Goal: Information Seeking & Learning: Learn about a topic

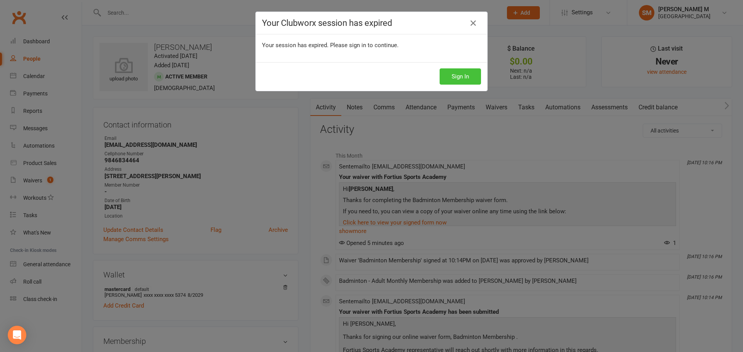
click at [465, 75] on button "Sign In" at bounding box center [459, 76] width 41 height 16
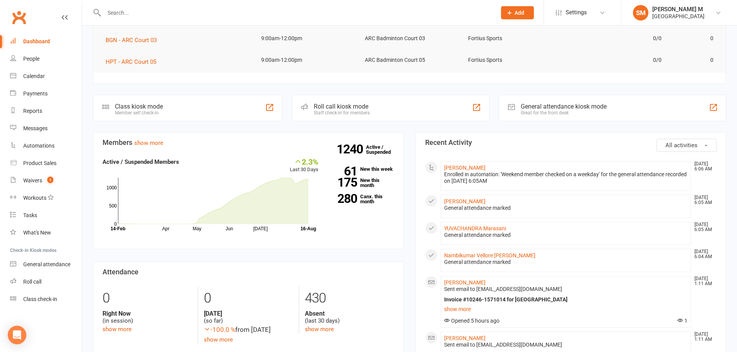
scroll to position [193, 0]
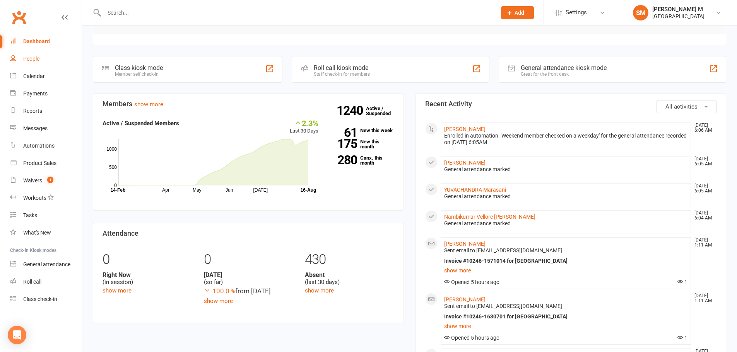
click at [27, 55] on link "People" at bounding box center [46, 58] width 72 height 17
select select "100"
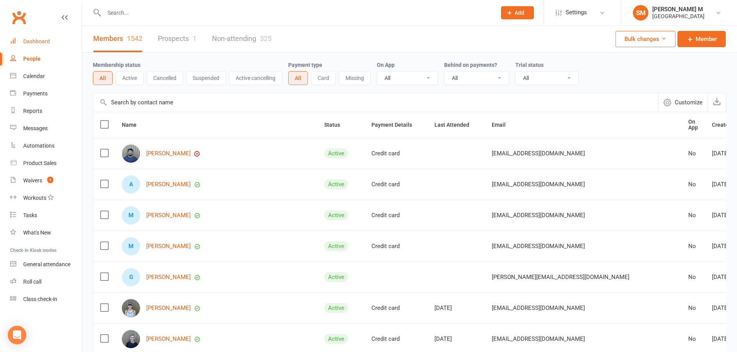
click at [39, 41] on div "Dashboard" at bounding box center [36, 41] width 27 height 6
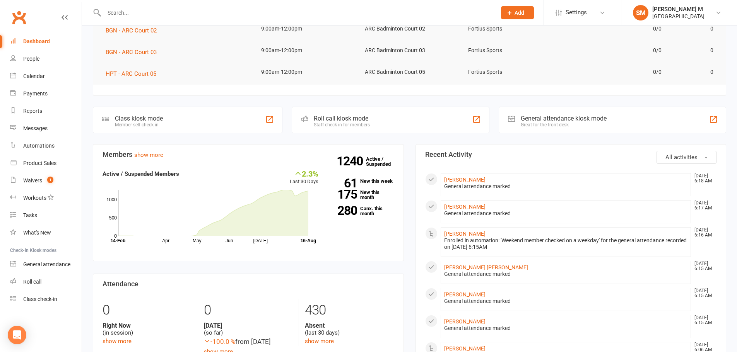
scroll to position [155, 0]
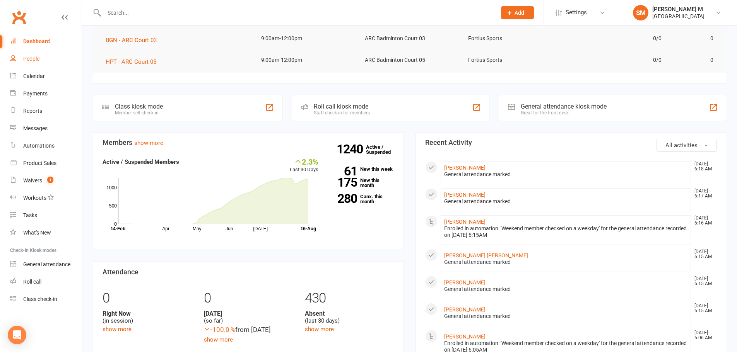
click at [33, 62] on div "People" at bounding box center [31, 59] width 16 height 6
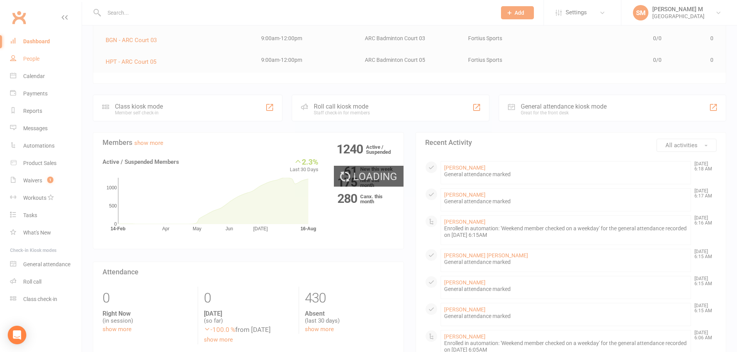
select select "100"
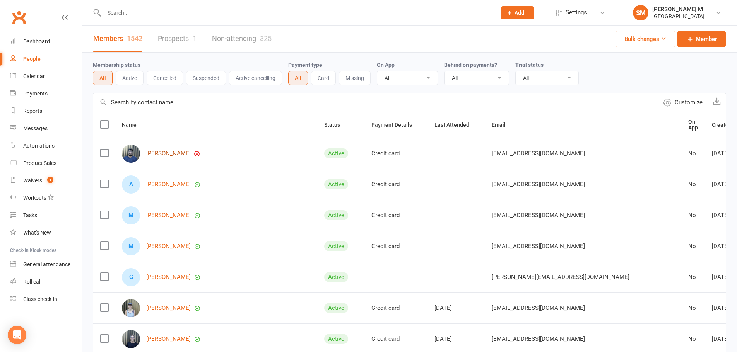
click at [191, 150] on link "Dhana Surya Perumalsamy" at bounding box center [168, 153] width 44 height 7
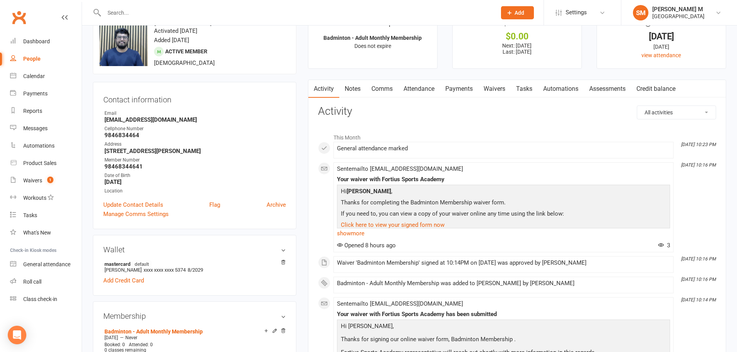
scroll to position [39, 0]
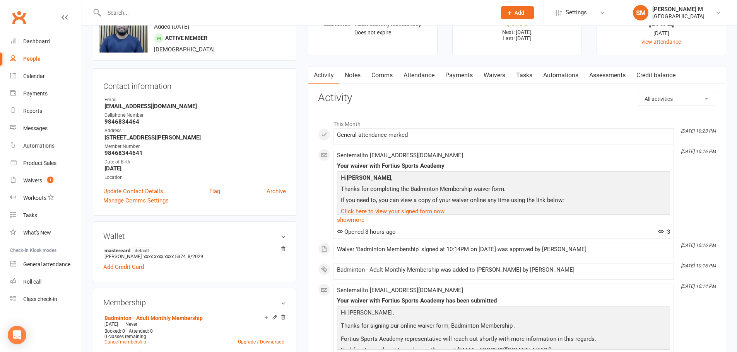
click at [355, 74] on link "Notes" at bounding box center [352, 76] width 27 height 18
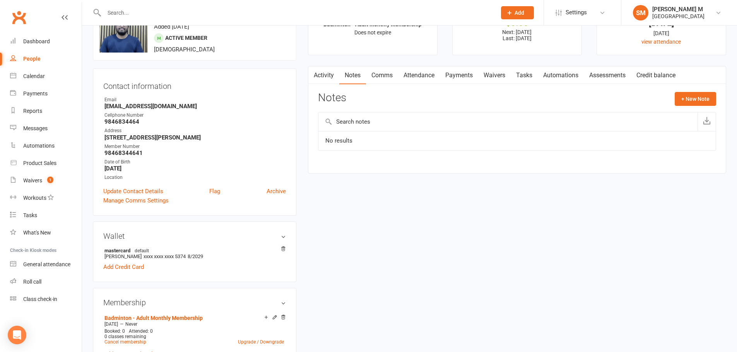
click at [320, 78] on link "Activity" at bounding box center [323, 76] width 31 height 18
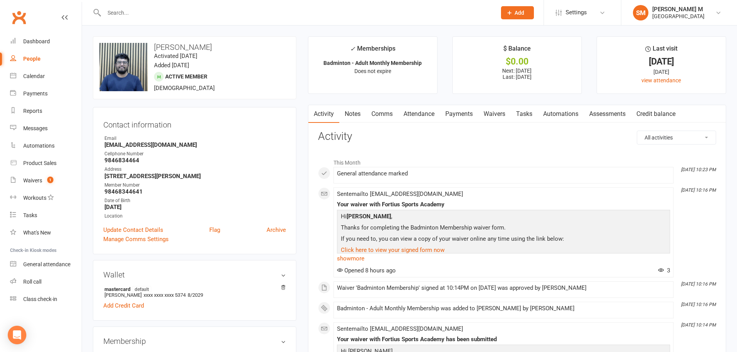
click at [451, 116] on link "Payments" at bounding box center [459, 114] width 38 height 18
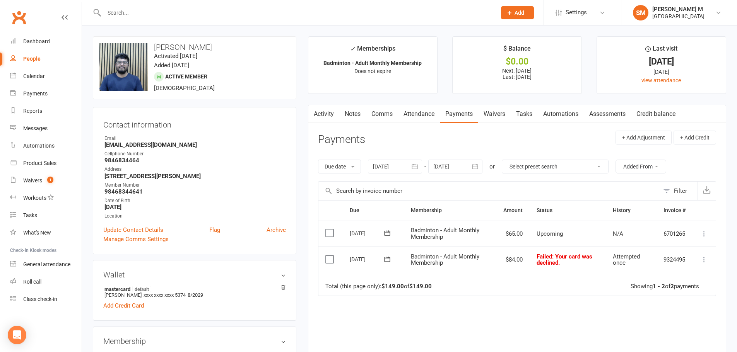
scroll to position [39, 0]
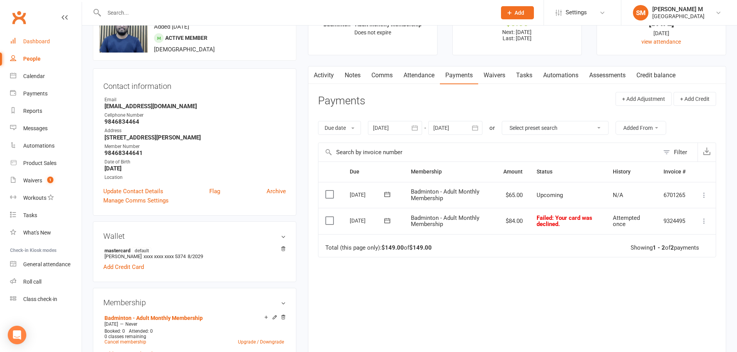
click at [44, 45] on link "Dashboard" at bounding box center [46, 41] width 72 height 17
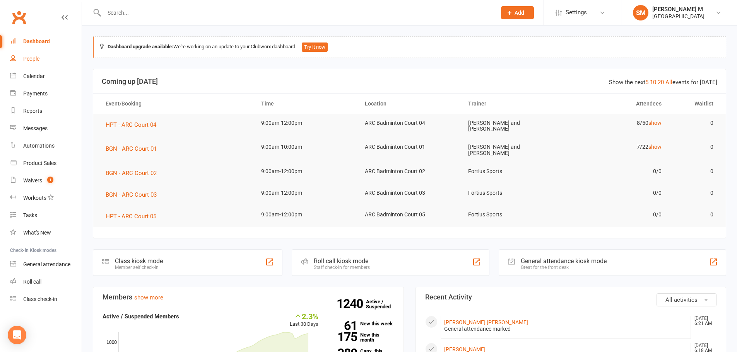
click at [41, 57] on link "People" at bounding box center [46, 58] width 72 height 17
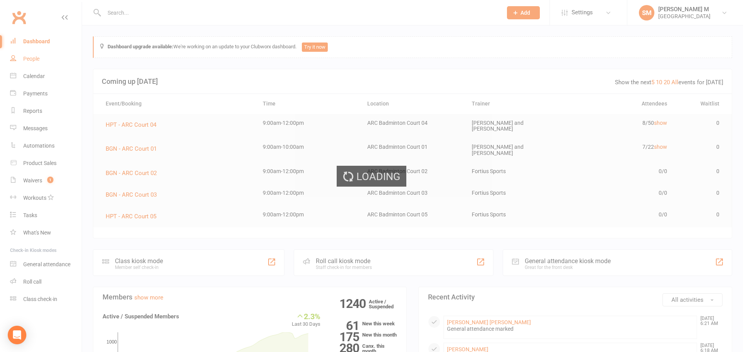
select select "100"
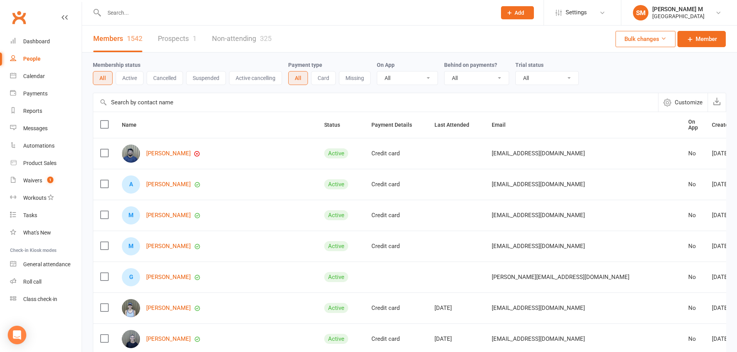
click at [253, 38] on link "Non-attending 325" at bounding box center [242, 39] width 60 height 27
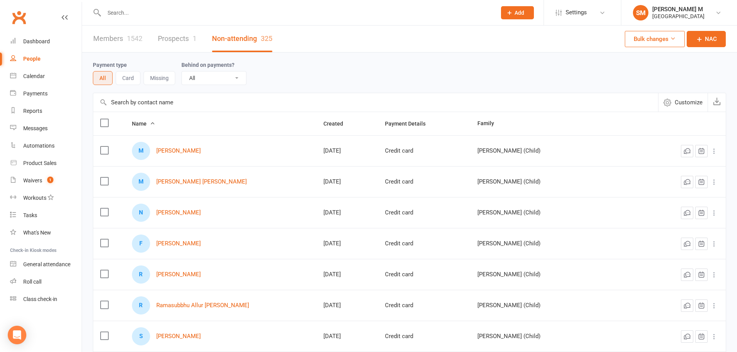
click at [175, 31] on link "Prospects 1" at bounding box center [177, 39] width 39 height 27
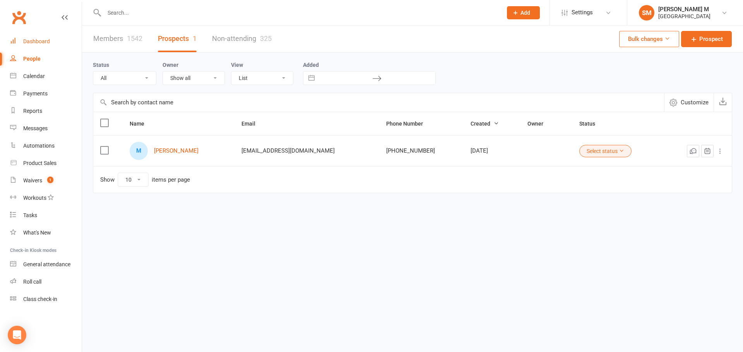
click at [43, 43] on div "Dashboard" at bounding box center [36, 41] width 27 height 6
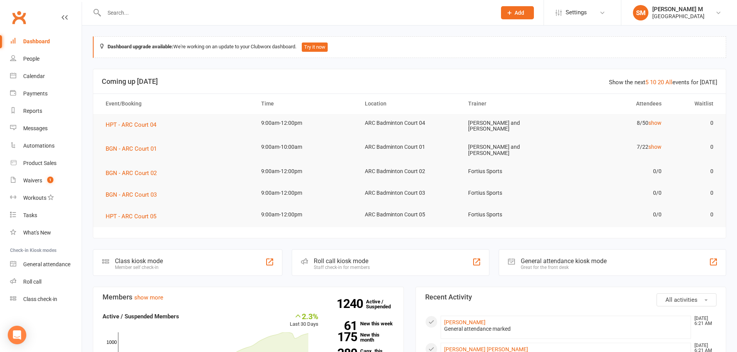
click at [142, 14] on input "text" at bounding box center [296, 12] width 389 height 11
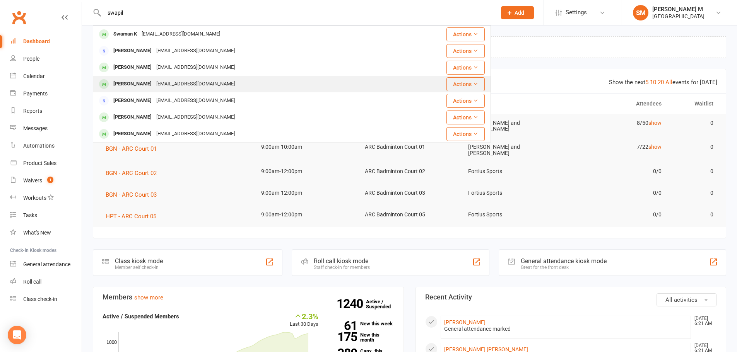
type input "swapil"
click at [131, 85] on div "Swapnil Thaker" at bounding box center [132, 84] width 43 height 11
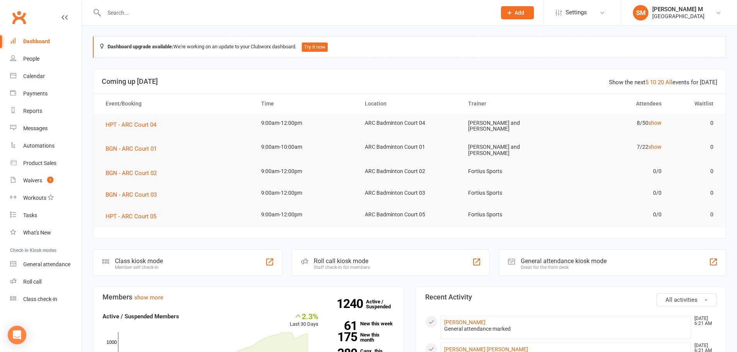
click at [126, 11] on input "text" at bounding box center [296, 12] width 389 height 11
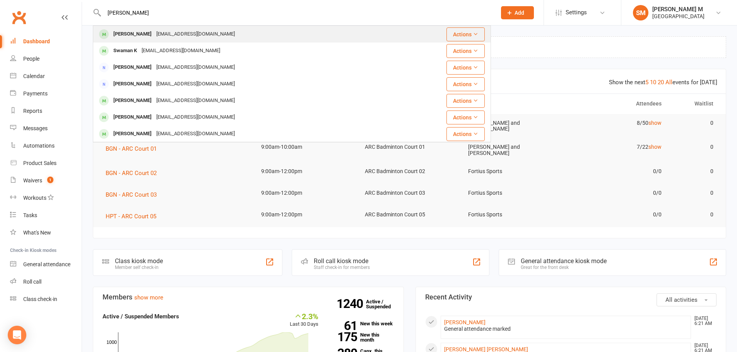
type input "swapnil"
click at [137, 38] on div "Swapnil Thaker" at bounding box center [132, 34] width 43 height 11
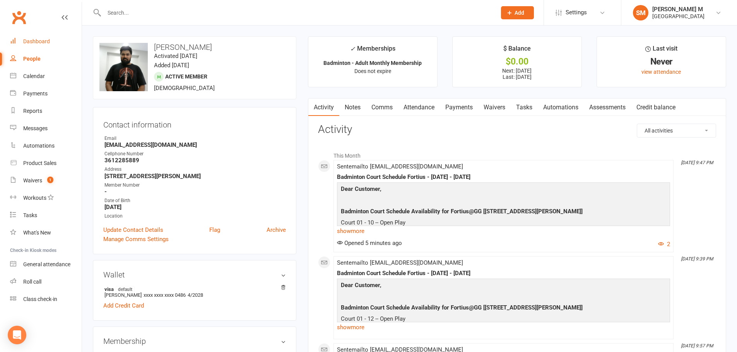
click at [29, 37] on link "Dashboard" at bounding box center [46, 41] width 72 height 17
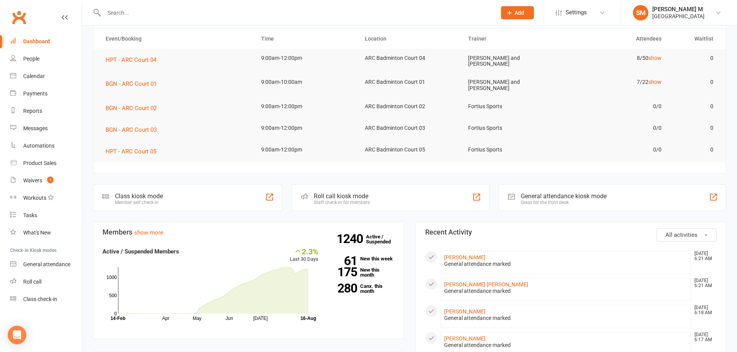
scroll to position [77, 0]
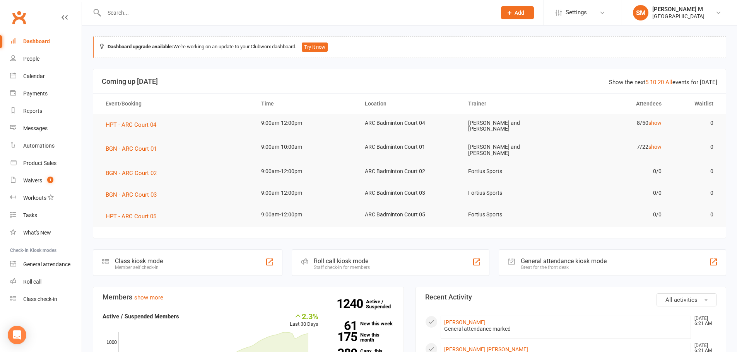
click at [121, 13] on input "text" at bounding box center [296, 12] width 389 height 11
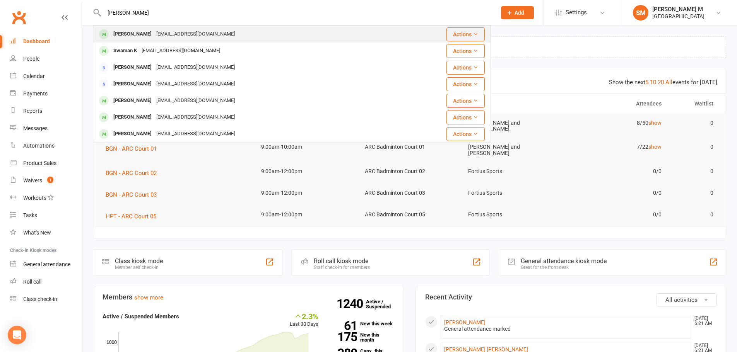
type input "[PERSON_NAME]"
click at [140, 27] on div "Swapnil Thaker Igot99offers@gmail.com" at bounding box center [253, 34] width 319 height 16
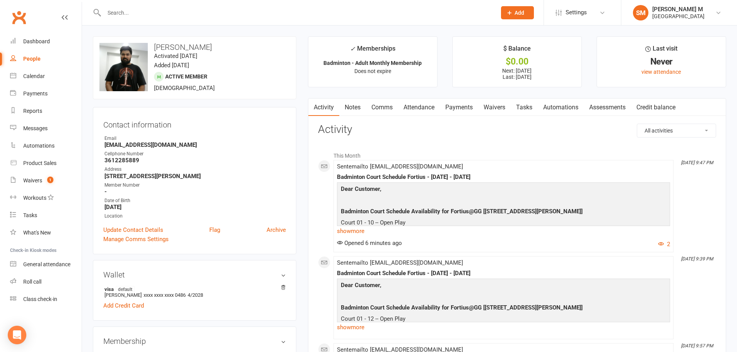
click at [447, 108] on link "Payments" at bounding box center [459, 108] width 38 height 18
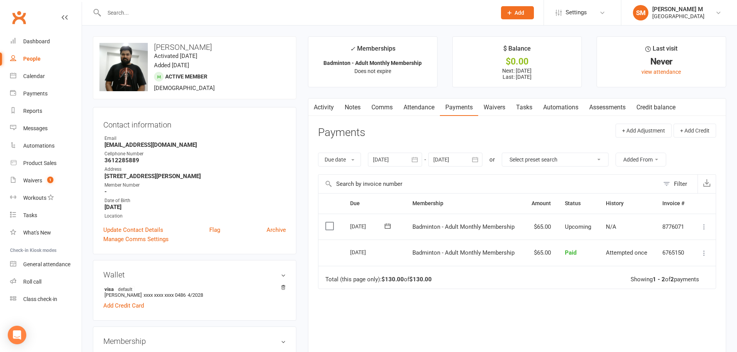
click at [116, 11] on input "text" at bounding box center [296, 12] width 389 height 11
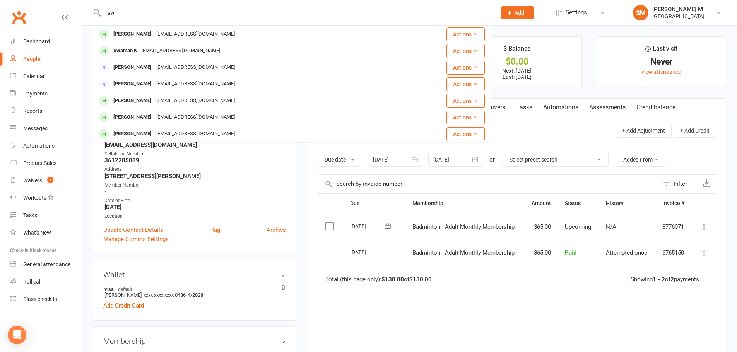
type input "s"
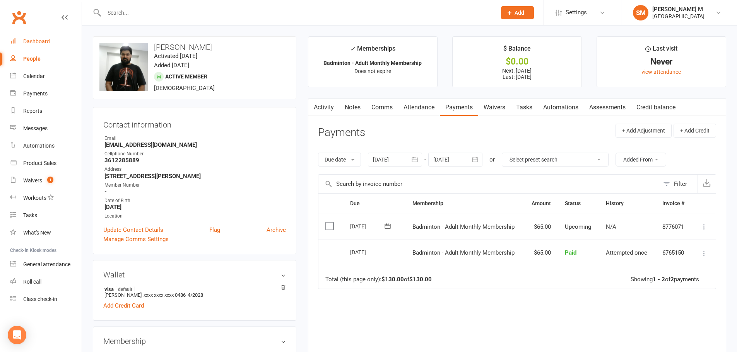
click at [28, 44] on div "Dashboard" at bounding box center [36, 41] width 27 height 6
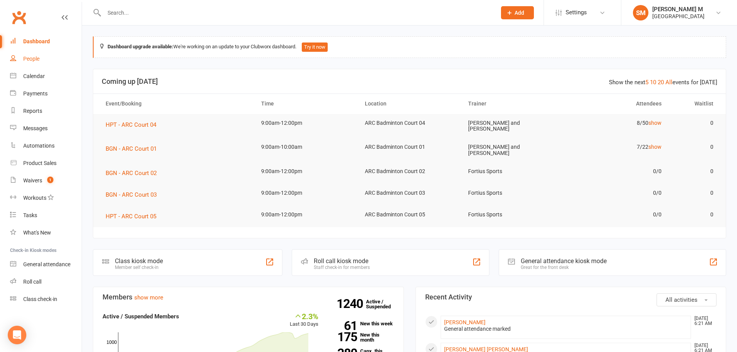
click at [30, 55] on link "People" at bounding box center [46, 58] width 72 height 17
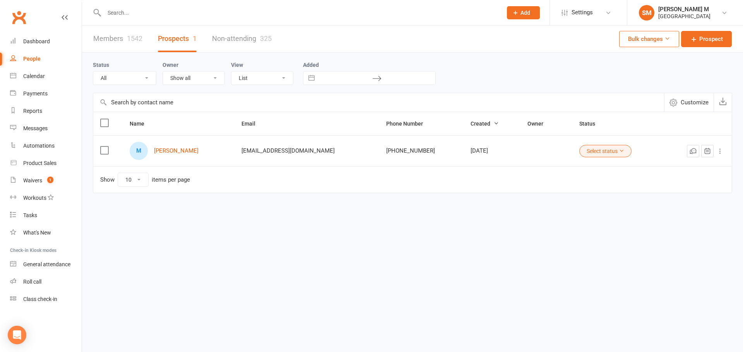
click at [122, 36] on link "Members 1542" at bounding box center [117, 39] width 49 height 27
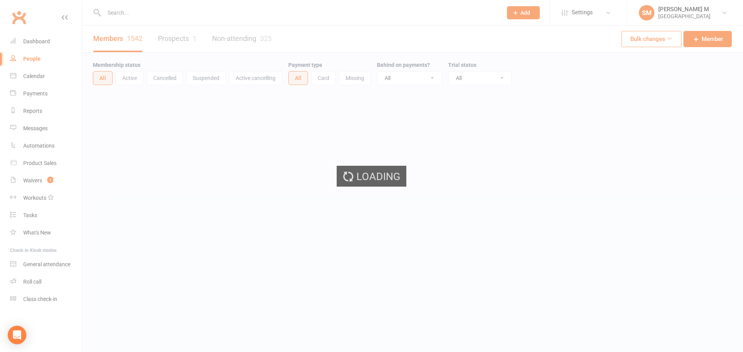
select select "100"
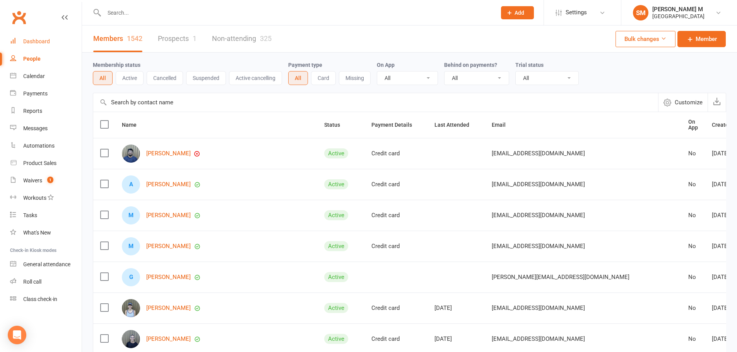
click at [45, 38] on link "Dashboard" at bounding box center [46, 41] width 72 height 17
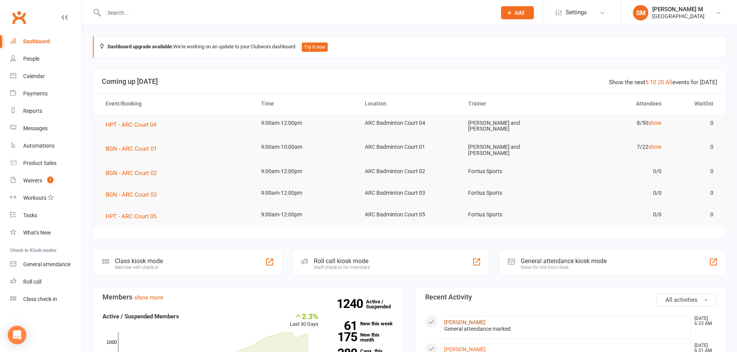
click at [477, 320] on link "Jayadev Inaganti" at bounding box center [464, 323] width 41 height 6
click at [54, 178] on link "Waivers 1" at bounding box center [46, 180] width 72 height 17
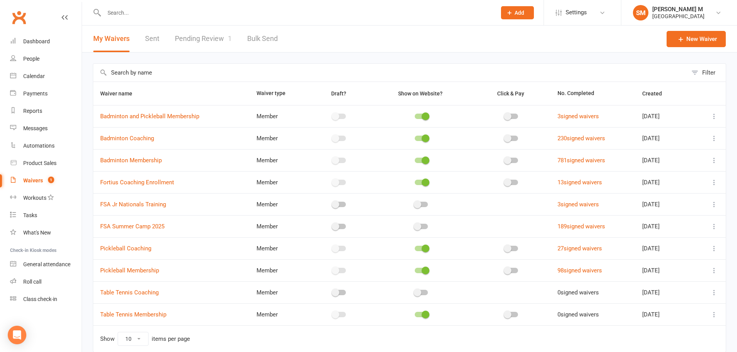
click at [210, 41] on link "Pending Review 1" at bounding box center [203, 39] width 57 height 27
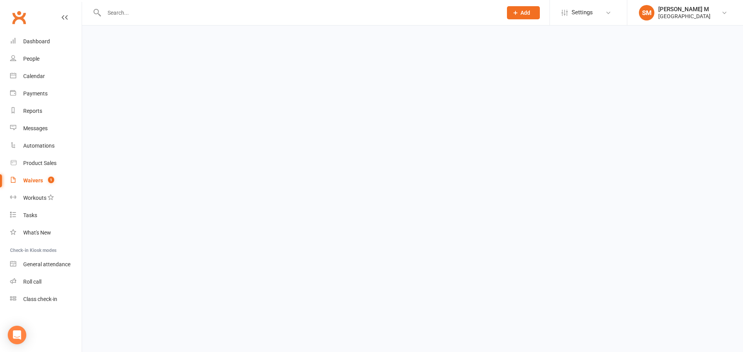
select select "100"
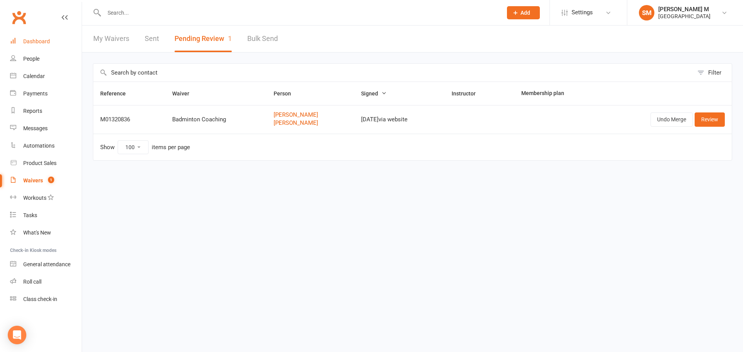
click at [40, 38] on div "Dashboard" at bounding box center [36, 41] width 27 height 6
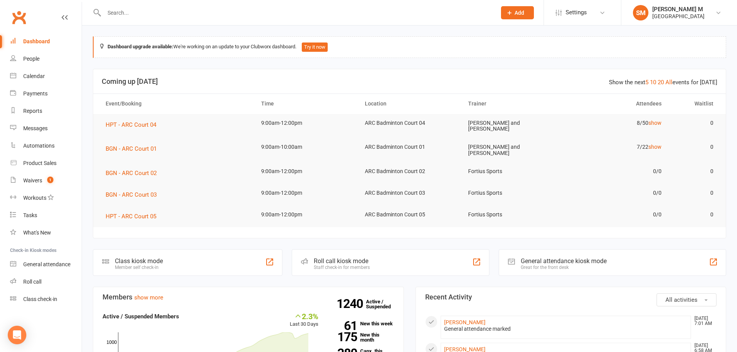
click at [155, 7] on input "text" at bounding box center [296, 12] width 389 height 11
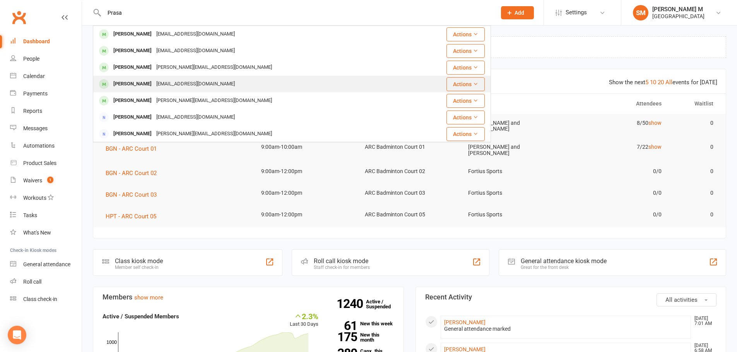
type input "Prasa"
click at [173, 82] on div "Pykarun@gmail.com" at bounding box center [195, 84] width 83 height 11
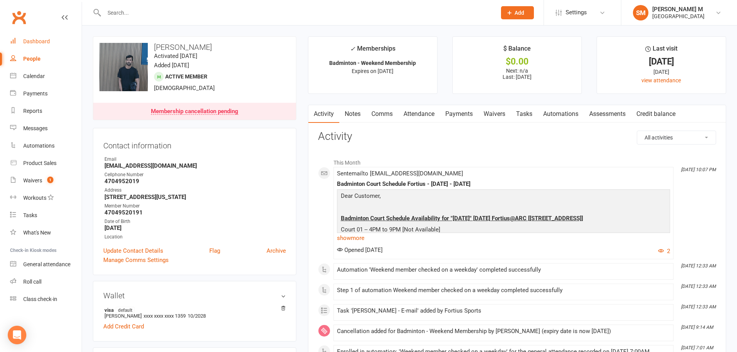
click at [25, 43] on div "Dashboard" at bounding box center [36, 41] width 27 height 6
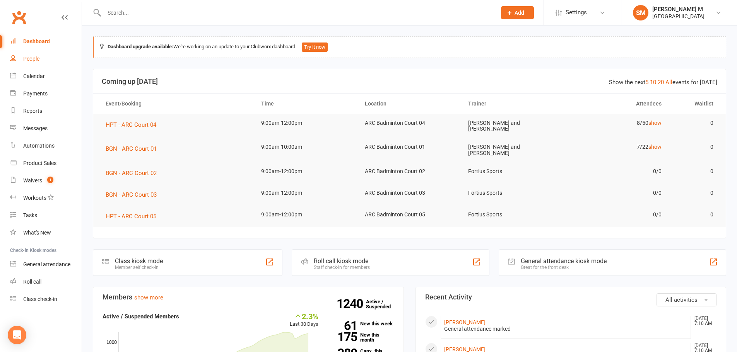
click at [24, 58] on div "People" at bounding box center [31, 59] width 16 height 6
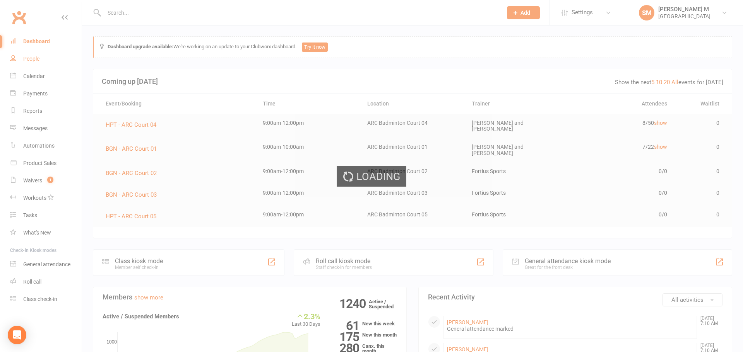
select select "100"
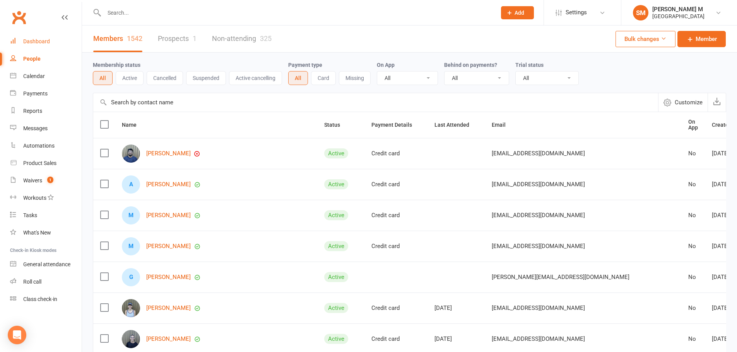
click at [29, 40] on div "Dashboard" at bounding box center [36, 41] width 27 height 6
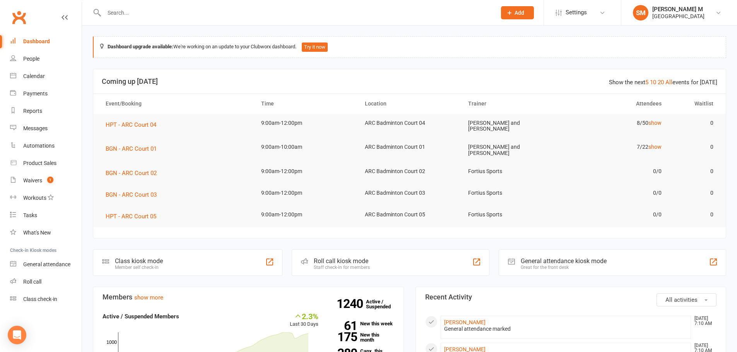
click at [37, 43] on div "Dashboard" at bounding box center [36, 41] width 27 height 6
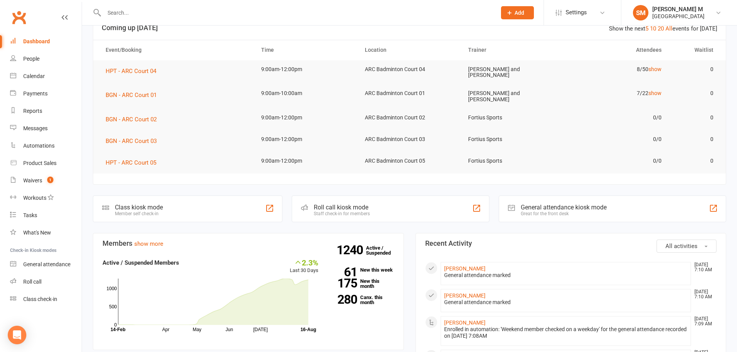
scroll to position [77, 0]
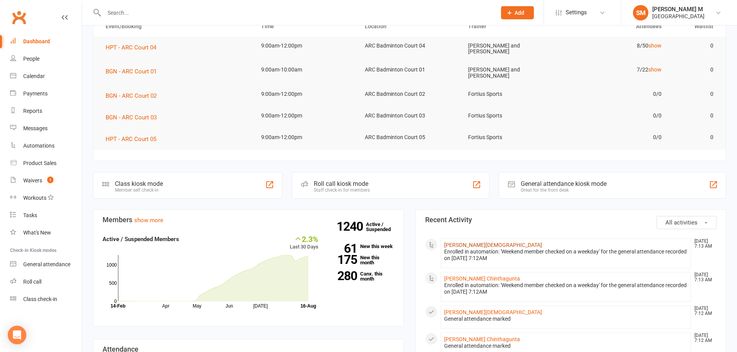
click at [454, 242] on link "[PERSON_NAME][DEMOGRAPHIC_DATA]" at bounding box center [493, 245] width 98 height 6
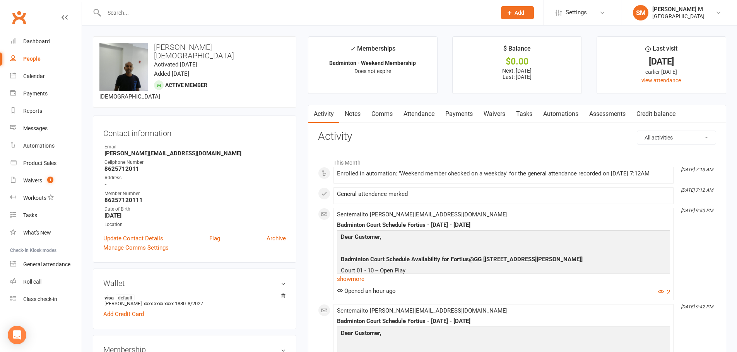
click at [346, 111] on link "Notes" at bounding box center [352, 114] width 27 height 18
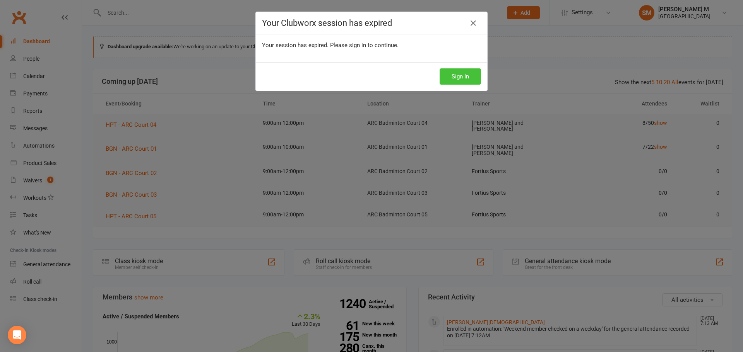
click at [459, 75] on button "Sign In" at bounding box center [459, 76] width 41 height 16
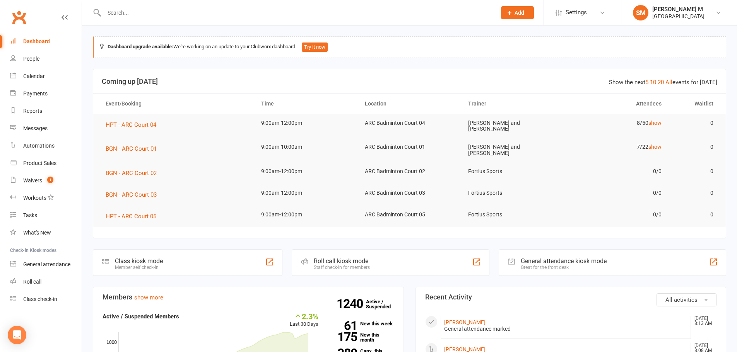
click at [159, 11] on input "text" at bounding box center [296, 12] width 389 height 11
click at [342, 228] on section "Show the next 5 10 20 All events for [DATE] Coming up [DATE] Event/Booking Time…" at bounding box center [409, 154] width 633 height 170
click at [341, 227] on section "Show the next 5 10 20 All events for [DATE] Coming up [DATE] Event/Booking Time…" at bounding box center [409, 154] width 633 height 170
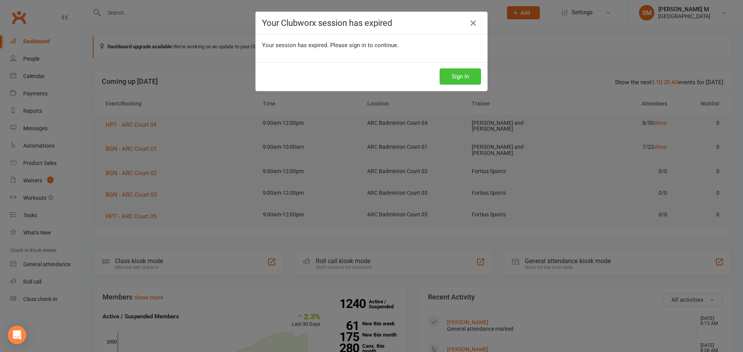
click at [459, 74] on button "Sign In" at bounding box center [459, 76] width 41 height 16
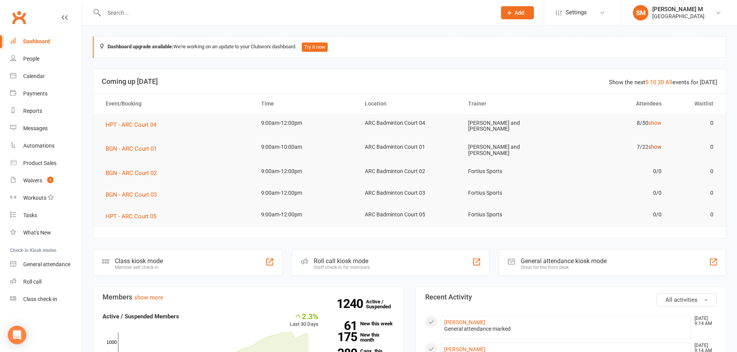
click at [659, 147] on link "show" at bounding box center [654, 147] width 13 height 6
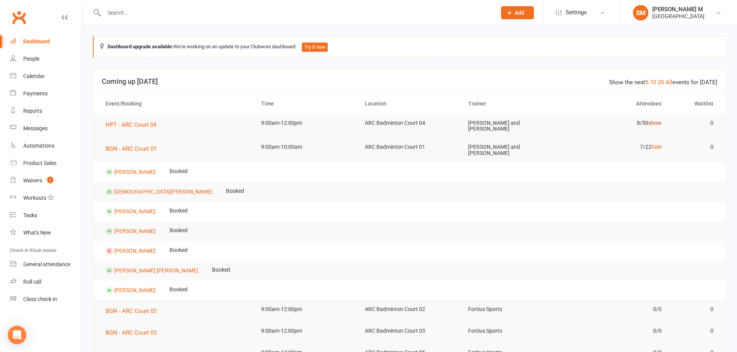
click at [655, 124] on link "show" at bounding box center [654, 123] width 13 height 6
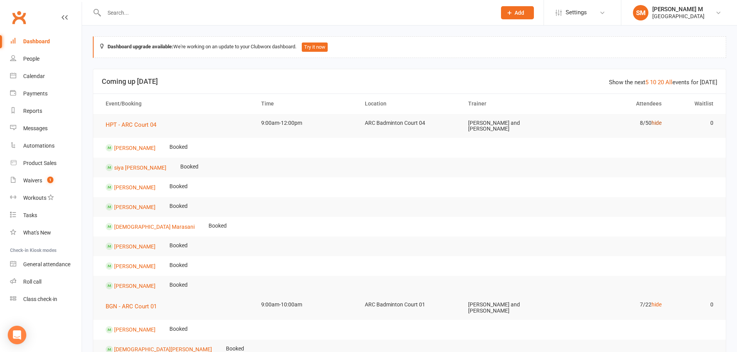
click at [655, 123] on link "hide" at bounding box center [657, 123] width 10 height 6
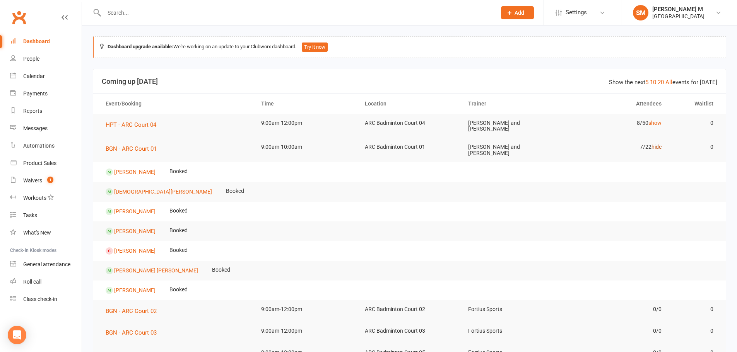
click at [659, 148] on link "hide" at bounding box center [657, 147] width 10 height 6
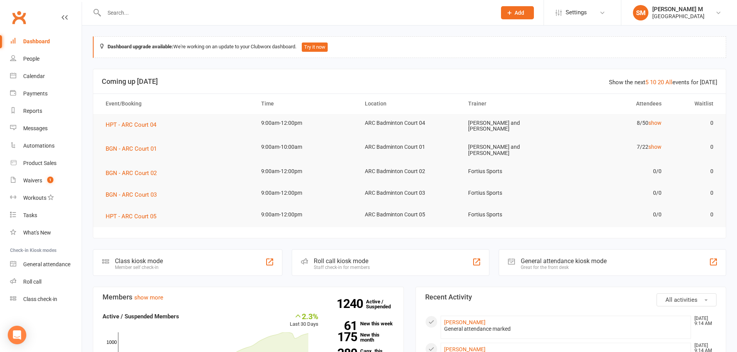
click at [202, 13] on input "text" at bounding box center [296, 12] width 389 height 11
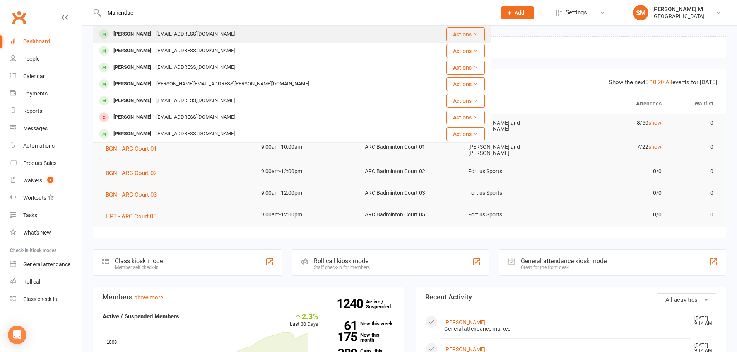
type input "Mahendae"
click at [153, 36] on div "Mahendran Dhandapani" at bounding box center [132, 34] width 43 height 11
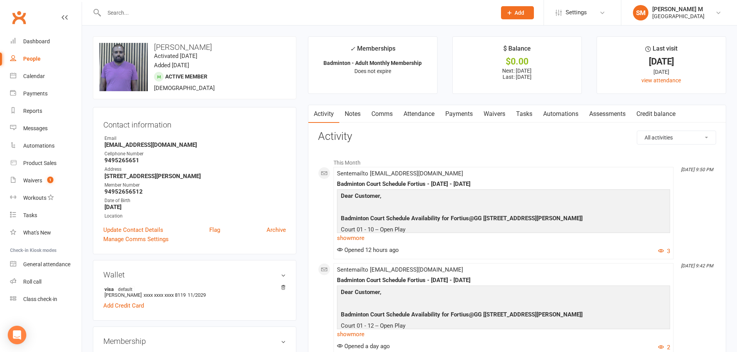
click at [463, 110] on link "Payments" at bounding box center [459, 114] width 38 height 18
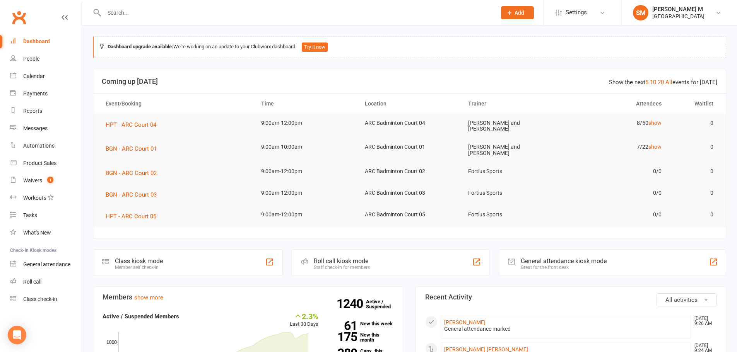
click at [133, 9] on input "text" at bounding box center [296, 12] width 389 height 11
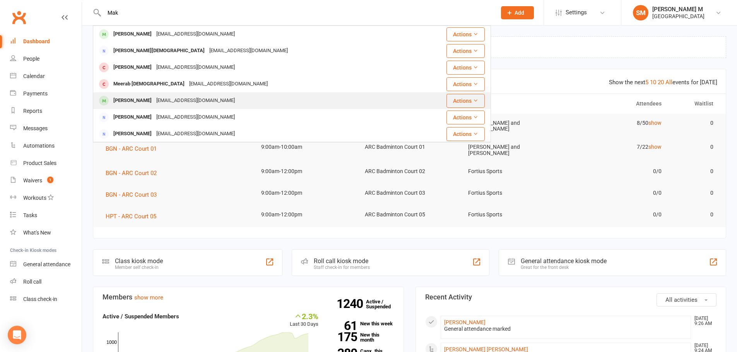
type input "Mak"
click at [176, 99] on div "Janani.d@gmail.com" at bounding box center [195, 100] width 83 height 11
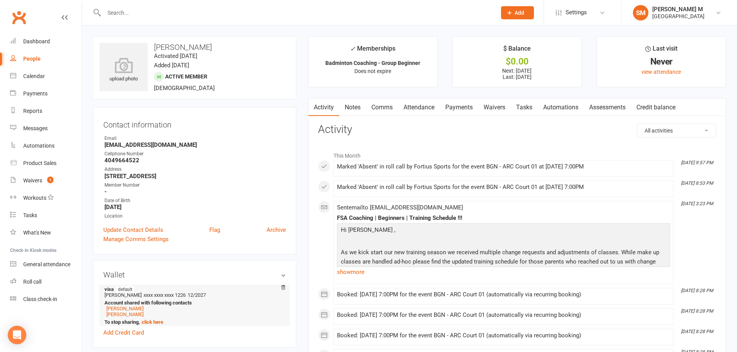
click at [241, 320] on strong "To stop sharing, click here" at bounding box center [193, 323] width 178 height 6
click at [152, 47] on h3 "Makil Pradeep" at bounding box center [194, 47] width 190 height 9
drag, startPoint x: 154, startPoint y: 47, endPoint x: 203, endPoint y: 47, distance: 48.7
click at [203, 47] on h3 "Makil Pradeep" at bounding box center [194, 47] width 190 height 9
copy h3 "Makil Pradeep"
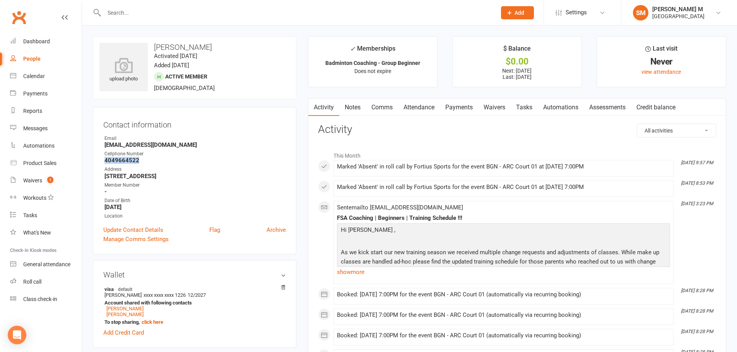
drag, startPoint x: 137, startPoint y: 160, endPoint x: 100, endPoint y: 159, distance: 37.5
click at [100, 159] on div "Contact information Owner Email Janani.d@gmail.com Cellphone Number 4049664522 …" at bounding box center [194, 180] width 203 height 147
copy strong "4049664522"
click at [146, 230] on link "Update Contact Details" at bounding box center [133, 230] width 60 height 9
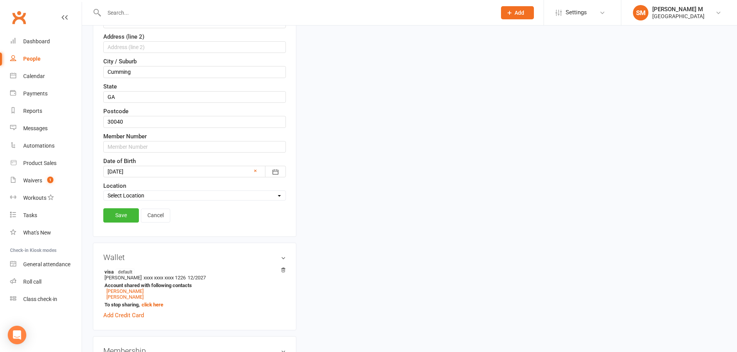
scroll to position [268, 0]
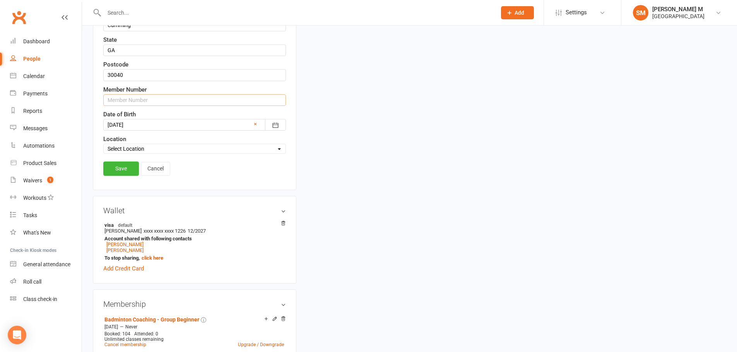
click at [133, 104] on input "text" at bounding box center [194, 100] width 183 height 12
paste input "4049664522"
type input "40496645223"
click at [119, 171] on link "Save" at bounding box center [121, 169] width 36 height 14
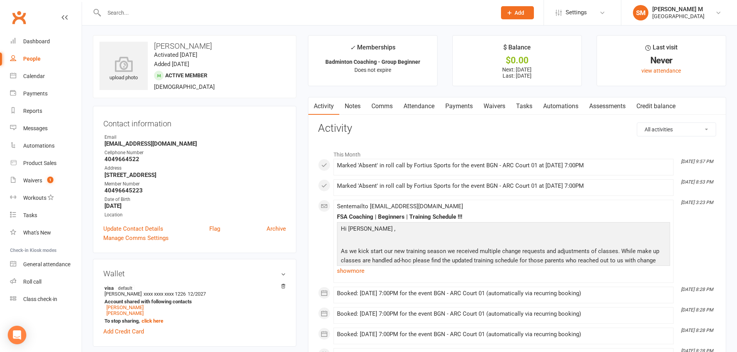
scroll to position [0, 0]
drag, startPoint x: 144, startPoint y: 190, endPoint x: 104, endPoint y: 194, distance: 39.7
click at [104, 194] on strong "40496645223" at bounding box center [194, 191] width 181 height 7
copy strong "40496645223"
click at [121, 68] on icon at bounding box center [123, 65] width 53 height 17
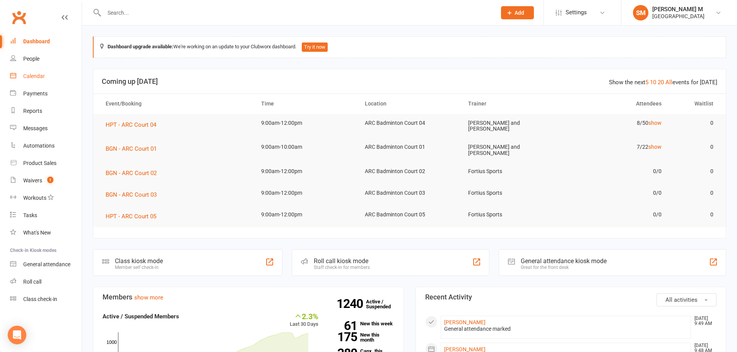
click at [51, 77] on link "Calendar" at bounding box center [46, 76] width 72 height 17
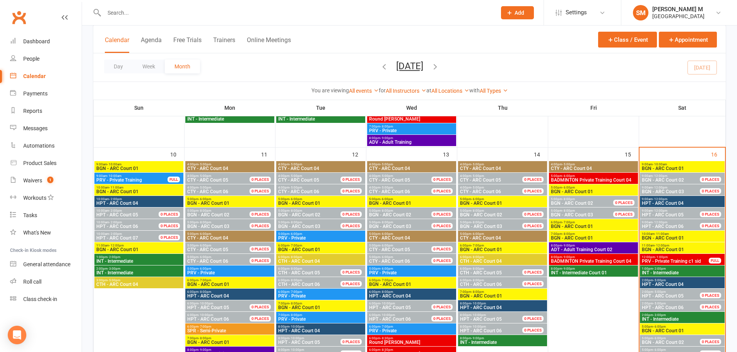
scroll to position [271, 0]
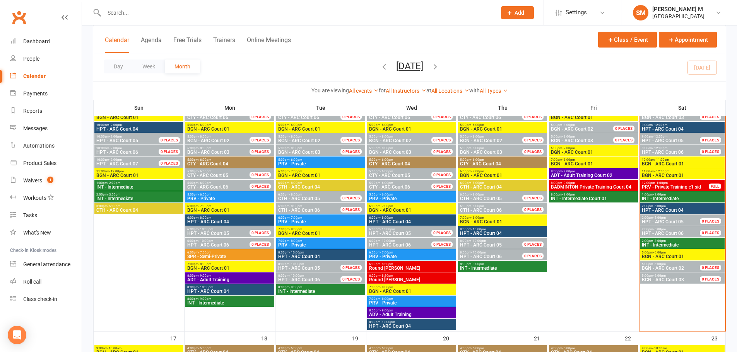
click at [178, 14] on input "text" at bounding box center [296, 12] width 389 height 11
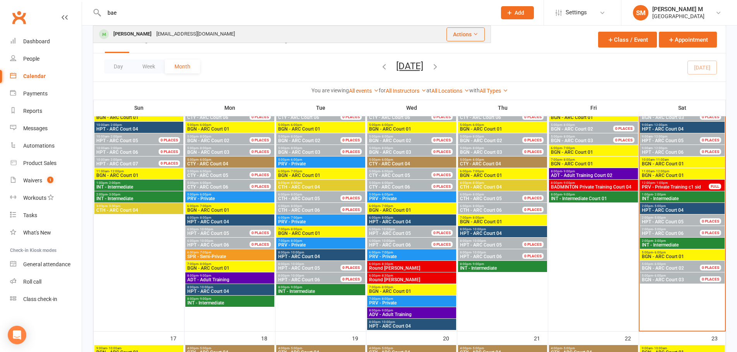
type input "bae"
click at [154, 32] on div "Wnsqoqo@gmail.com" at bounding box center [195, 34] width 83 height 11
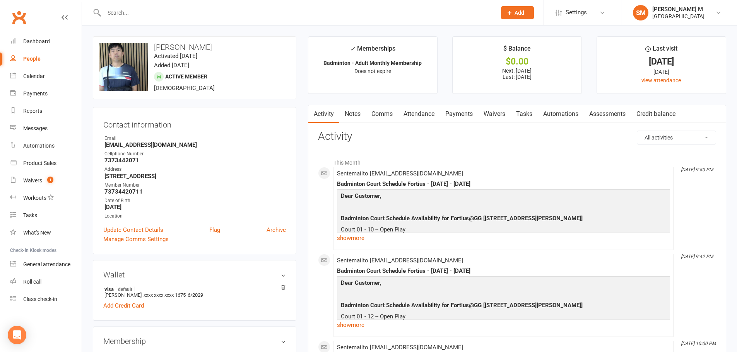
click at [460, 114] on link "Payments" at bounding box center [459, 114] width 38 height 18
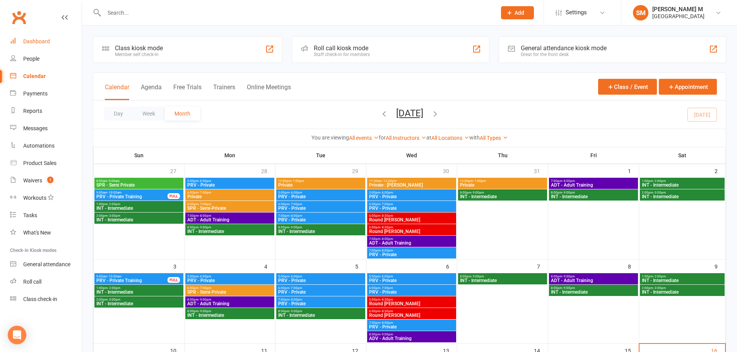
click at [27, 36] on link "Dashboard" at bounding box center [46, 41] width 72 height 17
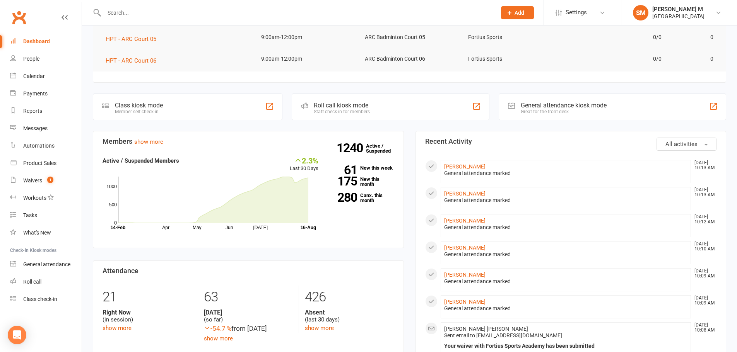
scroll to position [155, 0]
drag, startPoint x: 270, startPoint y: 272, endPoint x: 95, endPoint y: 341, distance: 188.2
click at [257, 279] on section "Attendance 21 Right Now (in session) show more 63 Today (so far) -54.7 % from y…" at bounding box center [248, 309] width 311 height 100
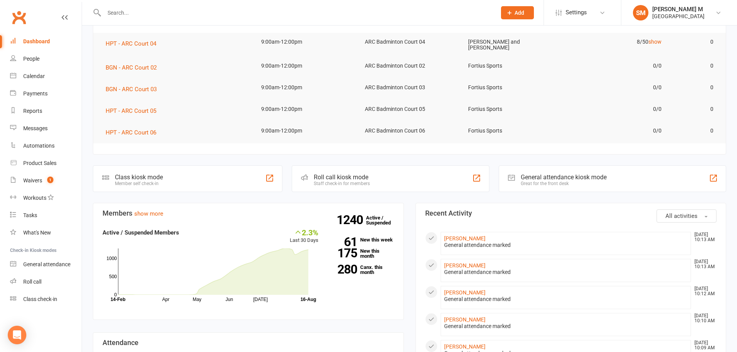
scroll to position [0, 0]
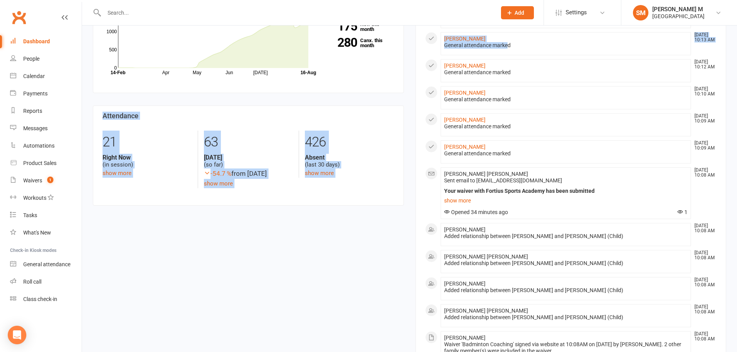
click at [541, 0] on html "Prospect Member Non-attending contact Class / event Appointment Task Bulk messa…" at bounding box center [368, 172] width 737 height 961
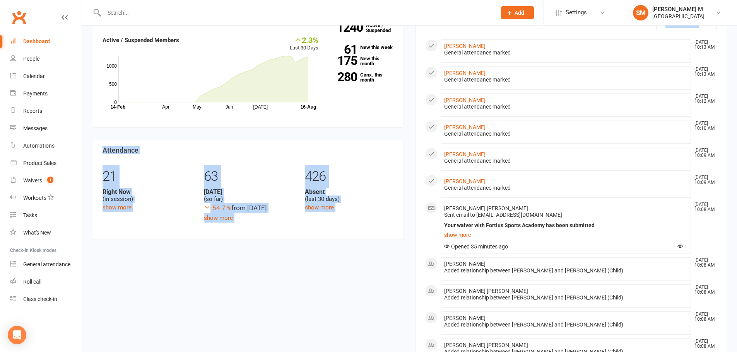
click at [207, 307] on div "Members show more 2.3% Last 30 Days Active / Suspended Members Apr May Jun Jul …" at bounding box center [409, 333] width 645 height 646
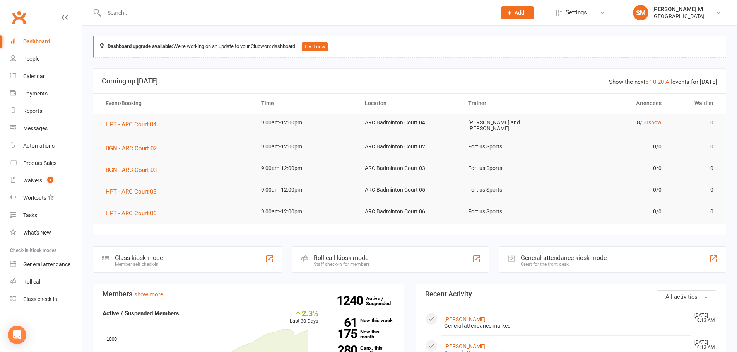
scroll to position [0, 0]
click at [653, 122] on link "show" at bounding box center [654, 123] width 13 height 6
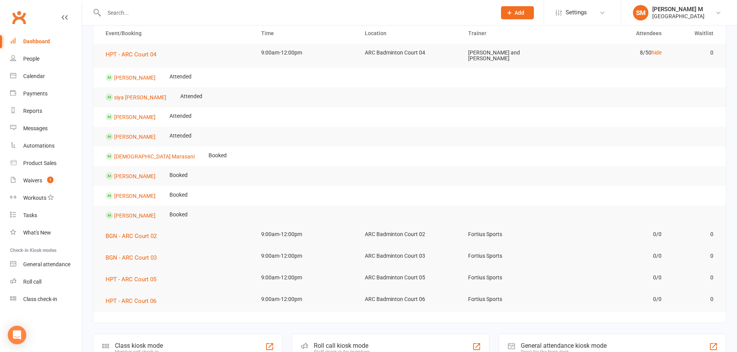
scroll to position [77, 0]
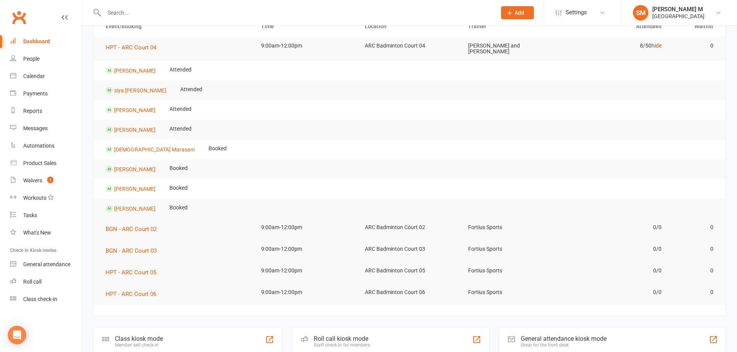
click at [659, 44] on link "hide" at bounding box center [657, 46] width 10 height 6
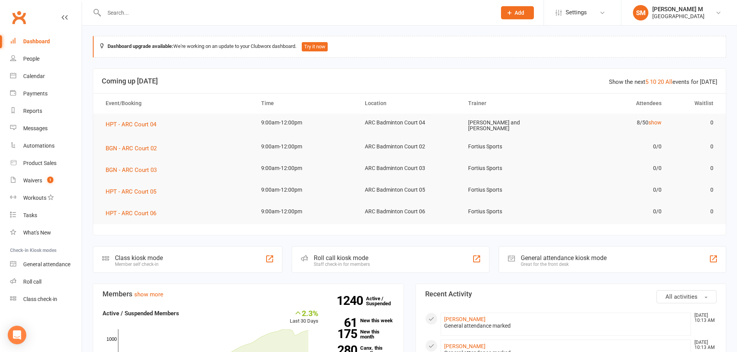
scroll to position [0, 0]
click at [38, 43] on div "Dashboard" at bounding box center [36, 41] width 27 height 6
click at [123, 11] on input "text" at bounding box center [296, 12] width 389 height 11
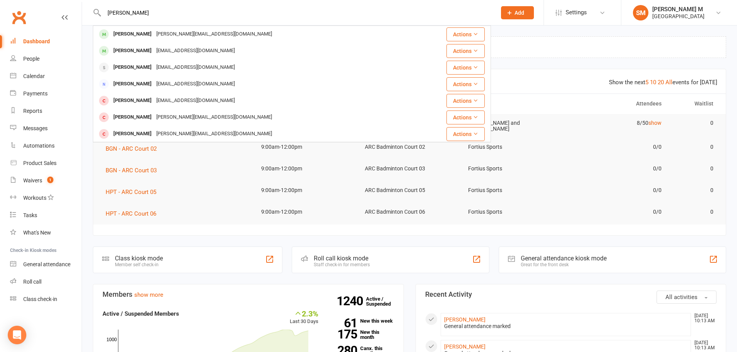
type input "kamal"
click at [258, 38] on div "Kamal Zafar Kamal_zafar@hotmail.com" at bounding box center [254, 34] width 320 height 16
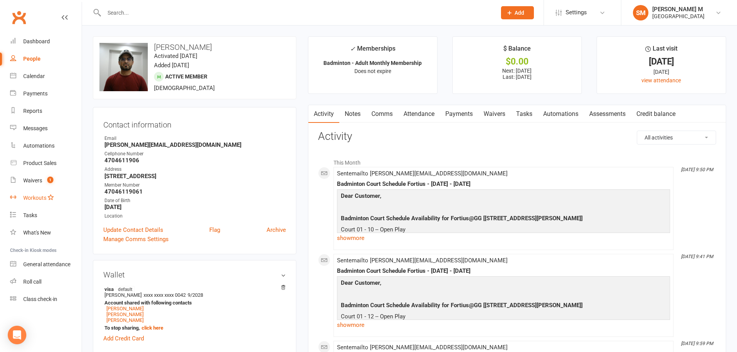
click at [46, 190] on link "Workouts" at bounding box center [46, 198] width 72 height 17
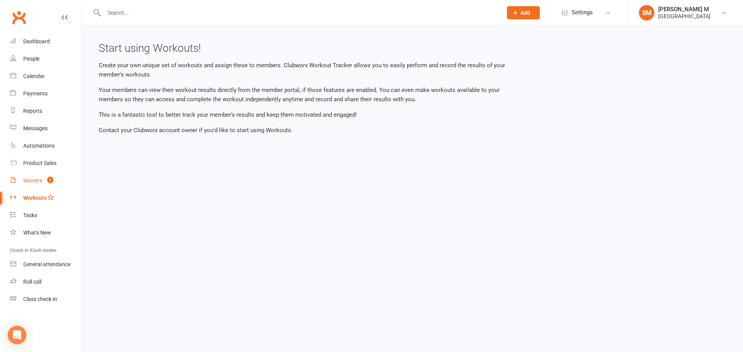
click at [50, 181] on span "1" at bounding box center [50, 180] width 6 height 7
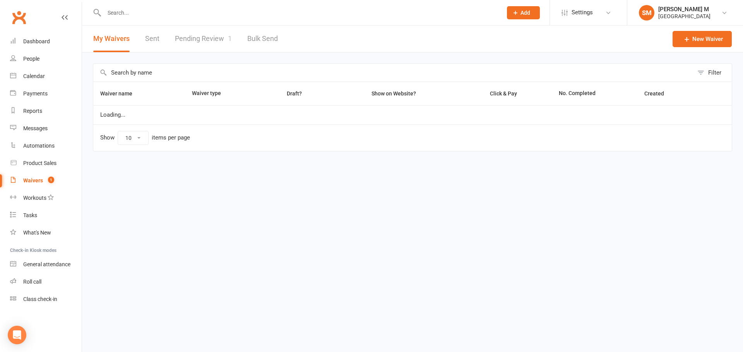
click at [203, 34] on link "Pending Review 1" at bounding box center [203, 39] width 57 height 27
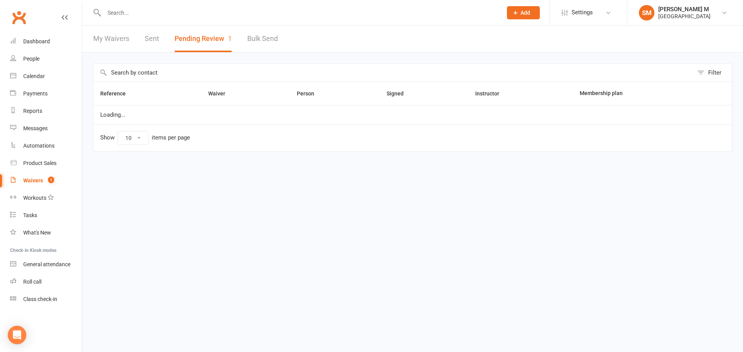
select select "100"
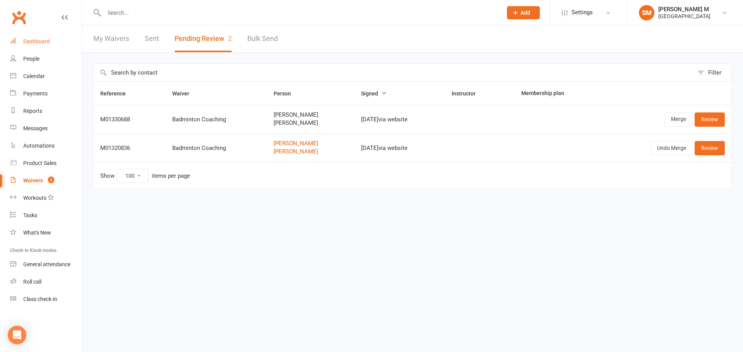
click at [36, 45] on link "Dashboard" at bounding box center [46, 41] width 72 height 17
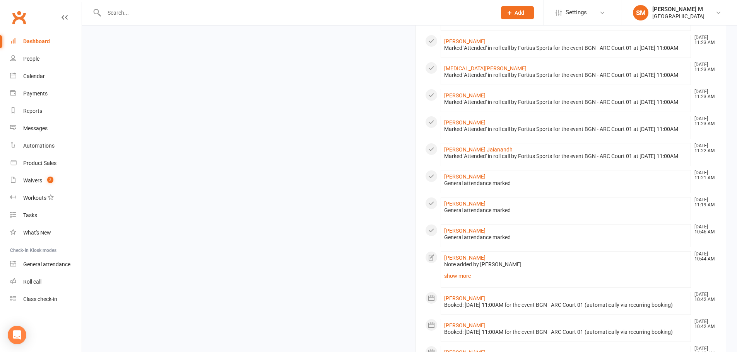
scroll to position [580, 0]
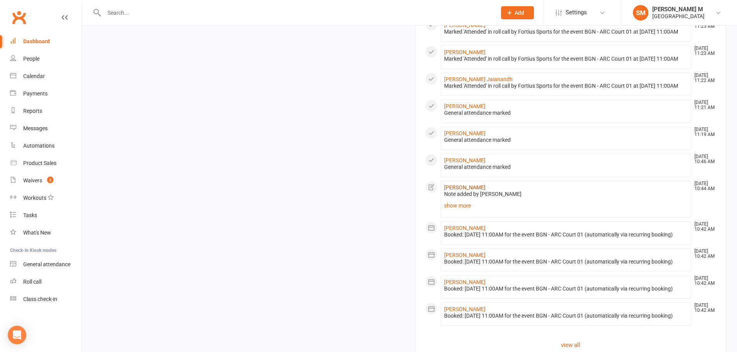
click at [464, 191] on link "[PERSON_NAME]" at bounding box center [464, 188] width 41 height 6
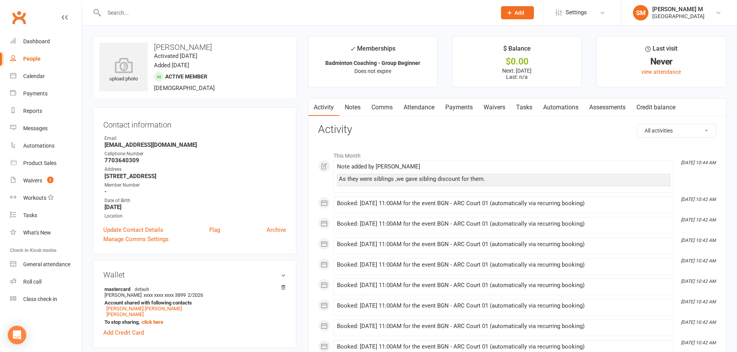
click at [465, 104] on link "Payments" at bounding box center [459, 108] width 38 height 18
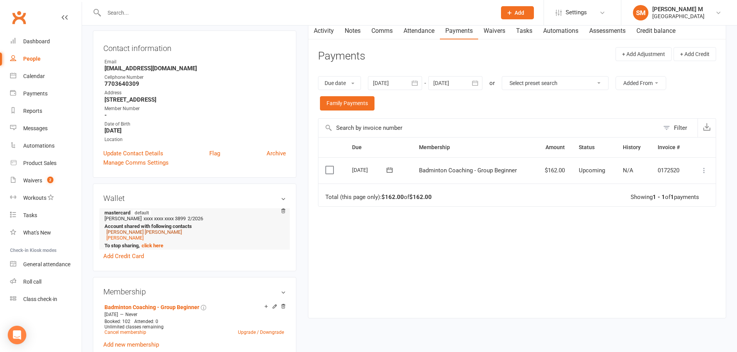
scroll to position [77, 0]
click at [114, 229] on link "Lakshmi Naga Kiran Tulluri" at bounding box center [143, 232] width 75 height 6
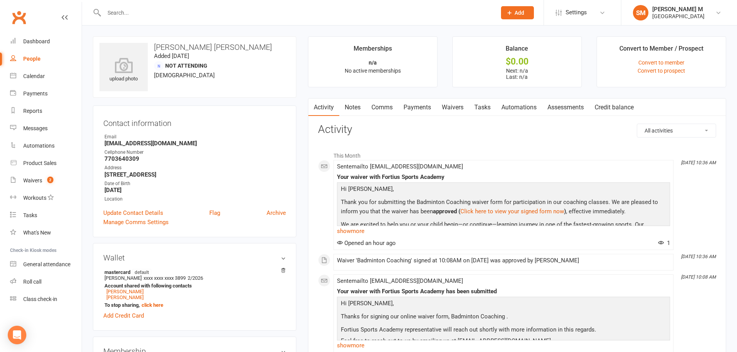
click at [418, 106] on link "Payments" at bounding box center [417, 108] width 38 height 18
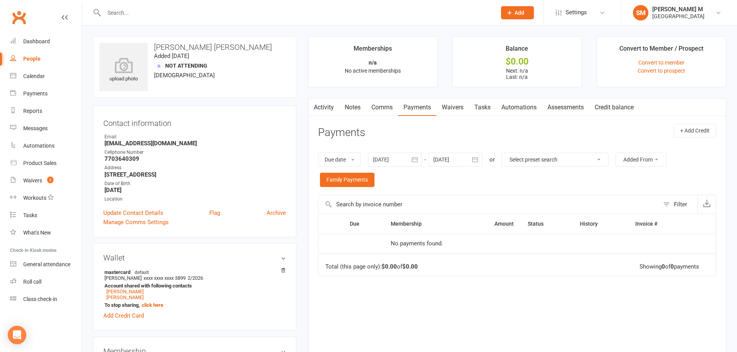
scroll to position [39, 0]
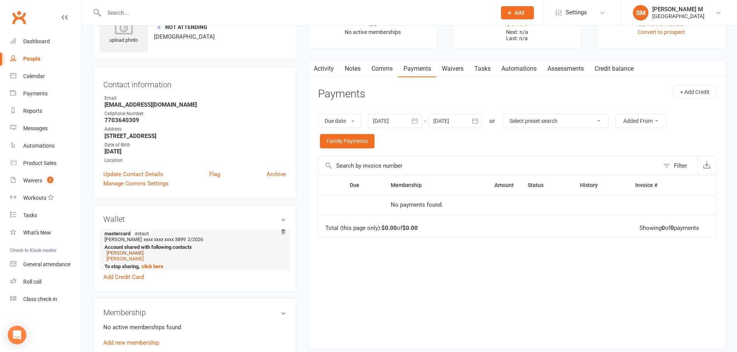
click at [117, 251] on link "Meghana Tulluri" at bounding box center [124, 253] width 37 height 6
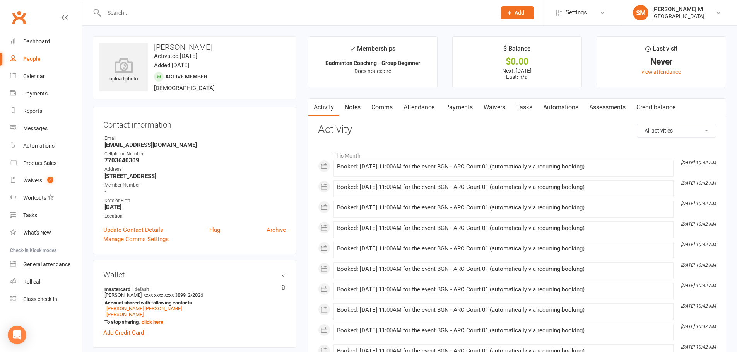
click at [467, 104] on link "Payments" at bounding box center [459, 108] width 38 height 18
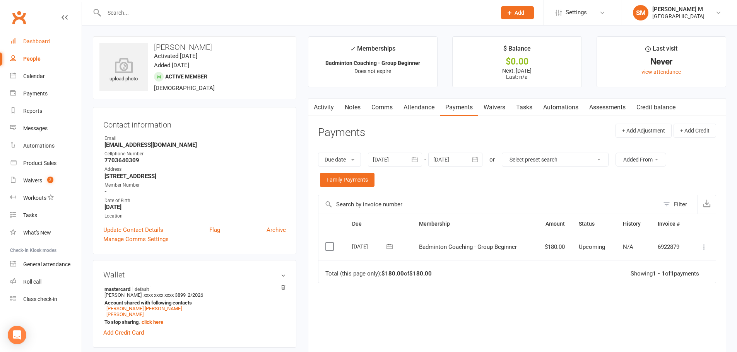
click at [55, 44] on link "Dashboard" at bounding box center [46, 41] width 72 height 17
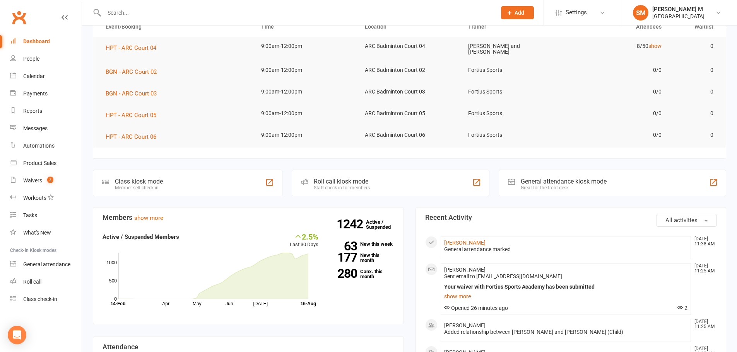
scroll to position [77, 0]
